Goal: Find specific page/section

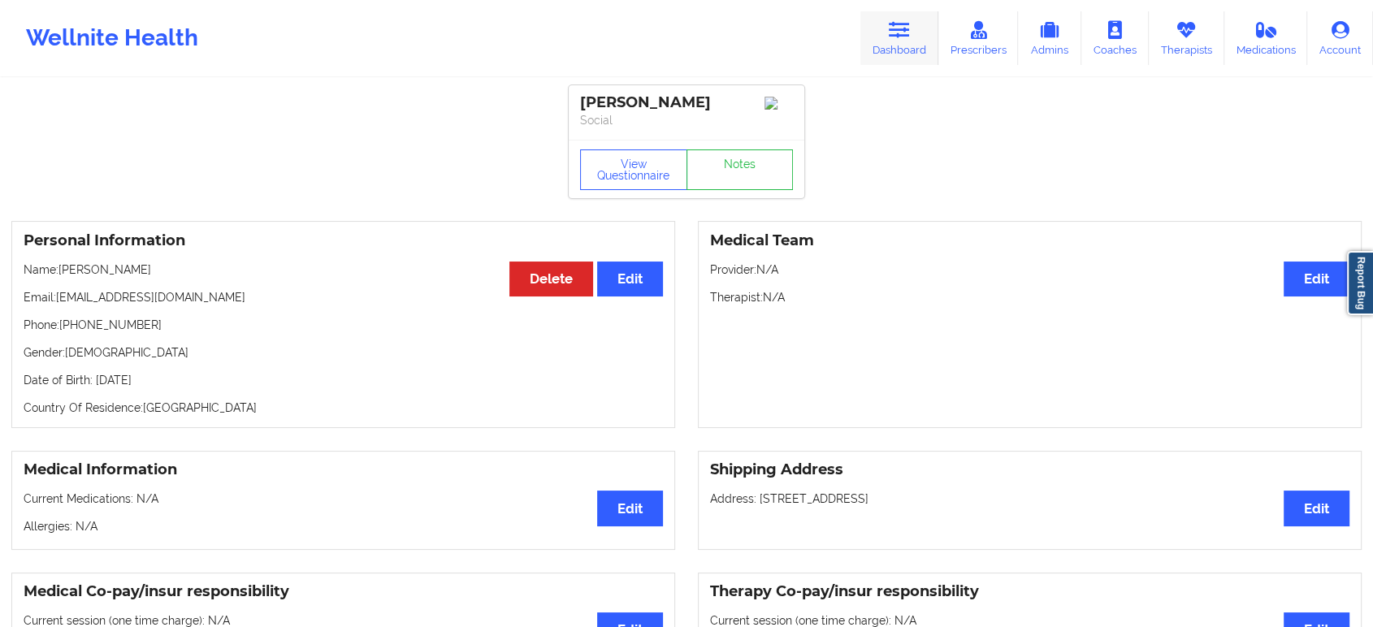
click at [912, 11] on link "Dashboard" at bounding box center [899, 38] width 78 height 54
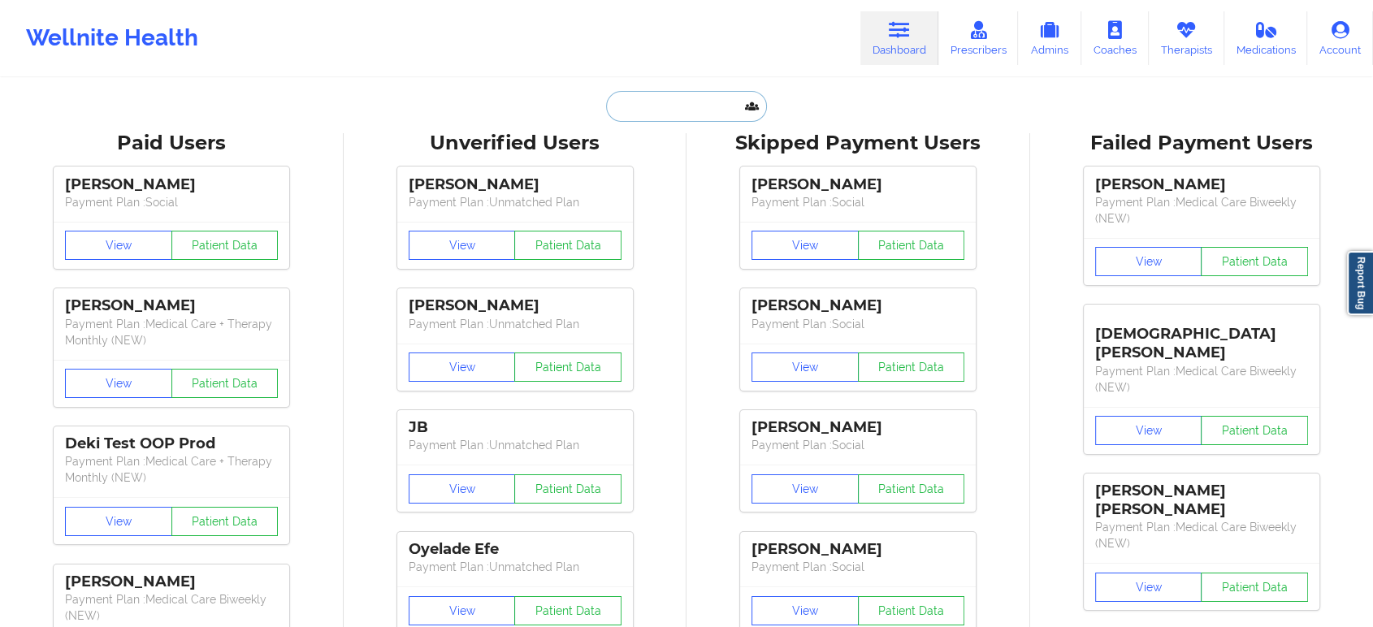
click at [682, 117] on input "text" at bounding box center [686, 106] width 161 height 31
paste input "[EMAIL_ADDRESS][DOMAIN_NAME]"
type input "[EMAIL_ADDRESS][DOMAIN_NAME]"
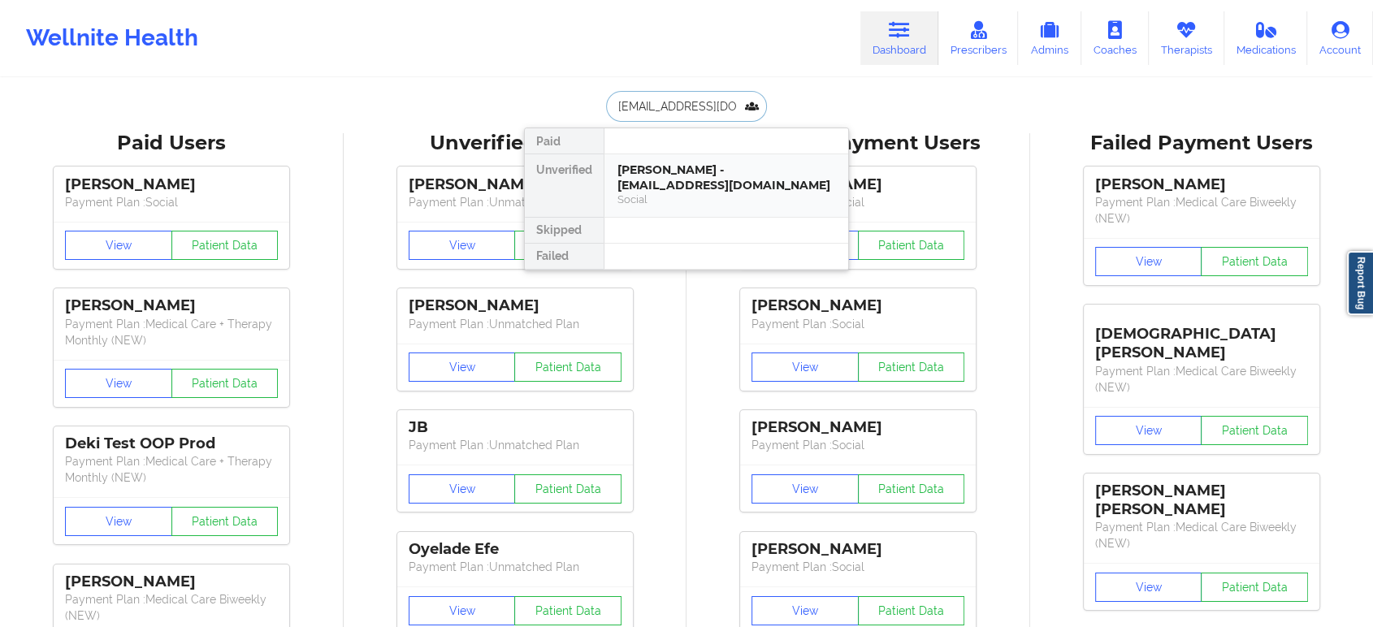
click at [694, 172] on div "[PERSON_NAME] - [EMAIL_ADDRESS][DOMAIN_NAME]" at bounding box center [726, 177] width 218 height 30
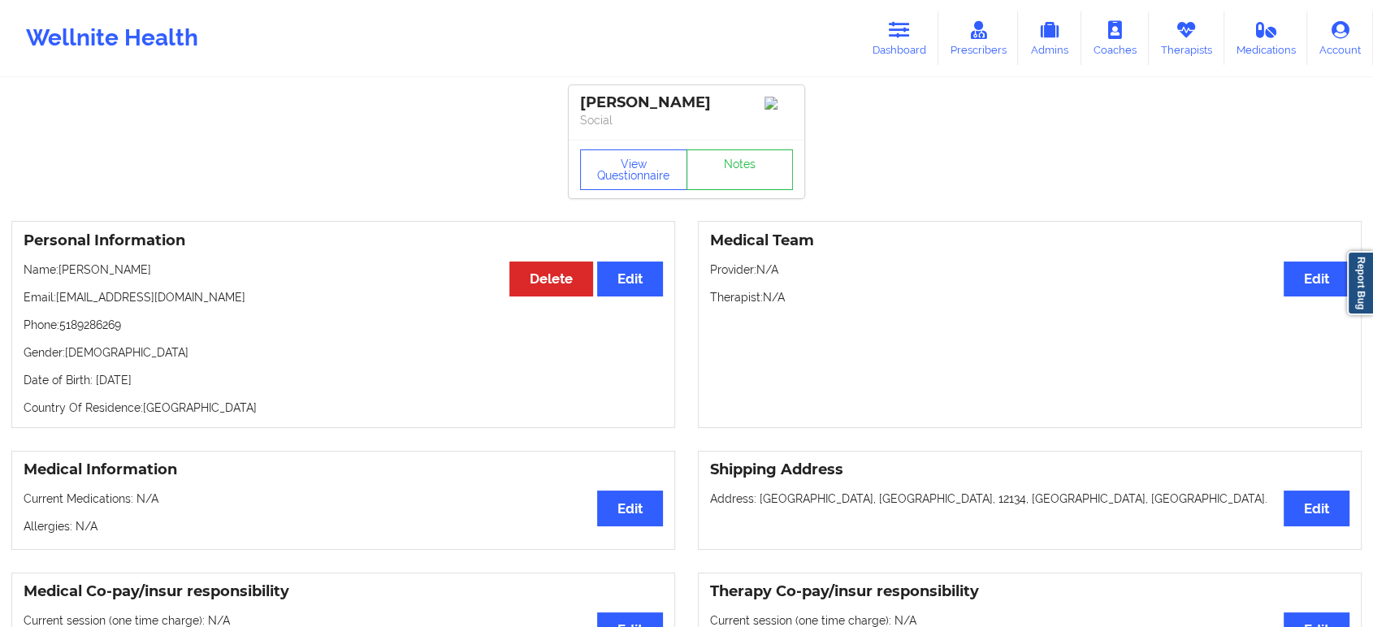
drag, startPoint x: 159, startPoint y: 272, endPoint x: 63, endPoint y: 271, distance: 96.7
click at [63, 271] on p "Name: [PERSON_NAME]" at bounding box center [343, 270] width 639 height 16
copy p "[PERSON_NAME]"
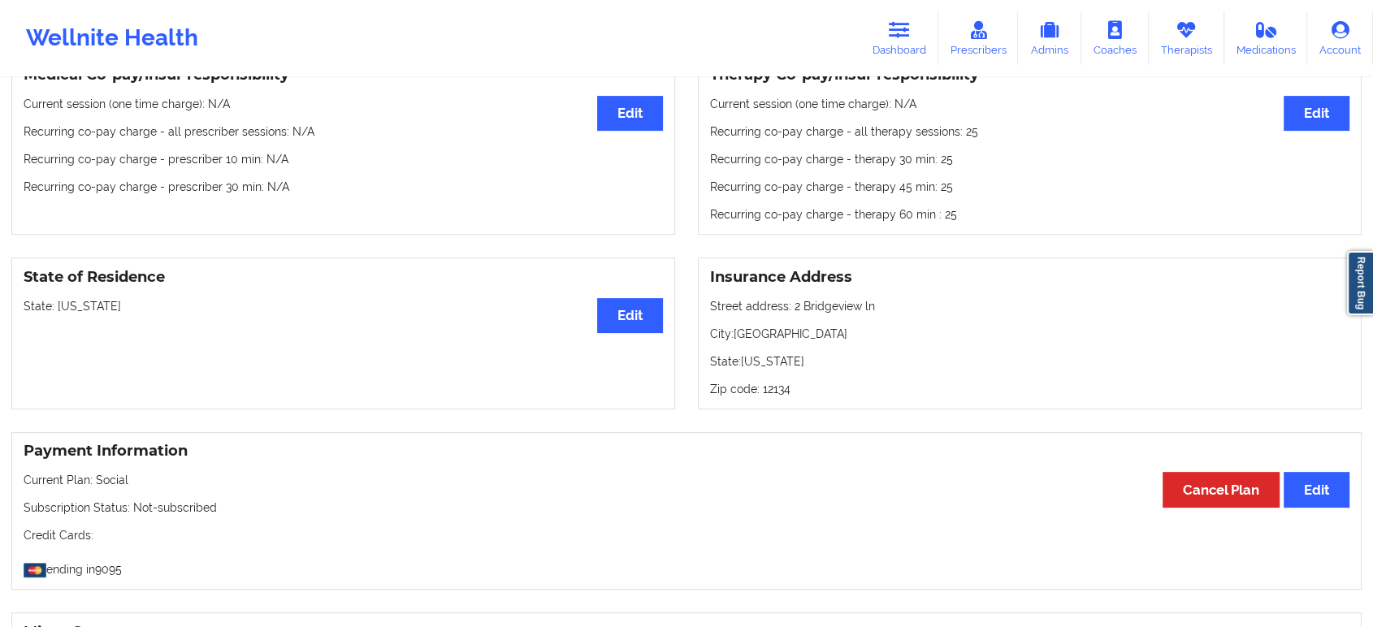
drag, startPoint x: 363, startPoint y: 416, endPoint x: 364, endPoint y: 408, distance: 8.2
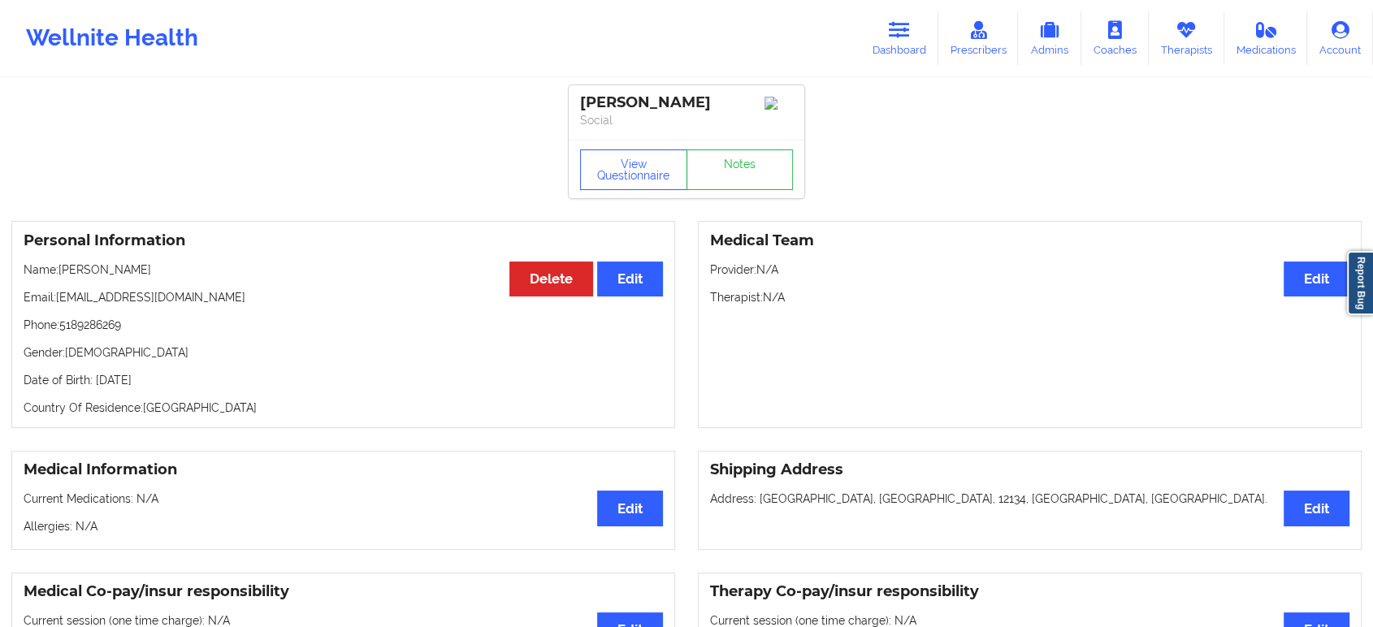
drag, startPoint x: 175, startPoint y: 275, endPoint x: 58, endPoint y: 271, distance: 116.2
click at [58, 271] on p "Name: [PERSON_NAME]" at bounding box center [343, 270] width 639 height 16
copy p "[PERSON_NAME]"
